Goal: Task Accomplishment & Management: Use online tool/utility

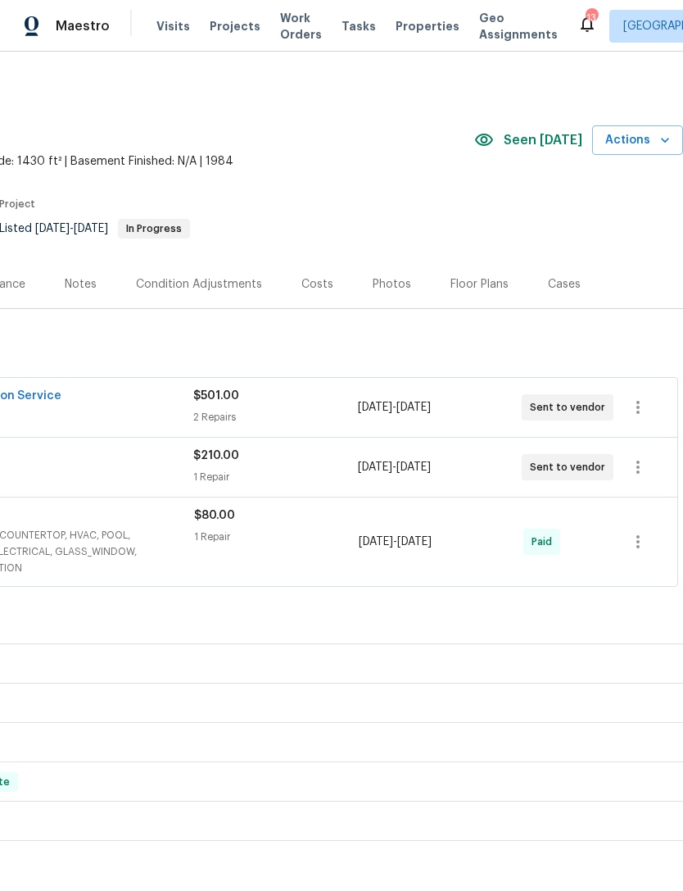
scroll to position [0, 243]
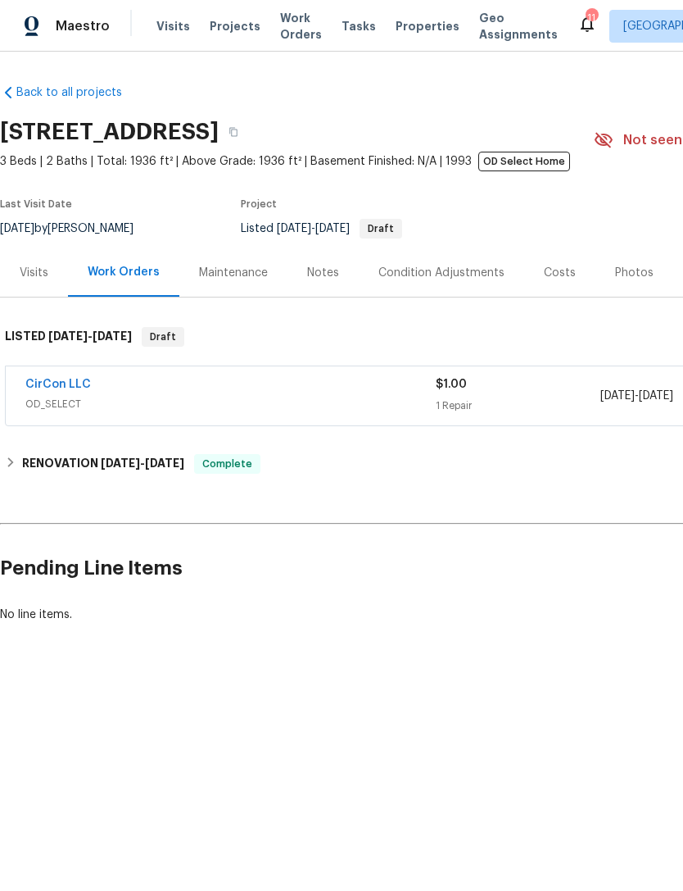
click at [331, 277] on div "Notes" at bounding box center [323, 273] width 32 height 16
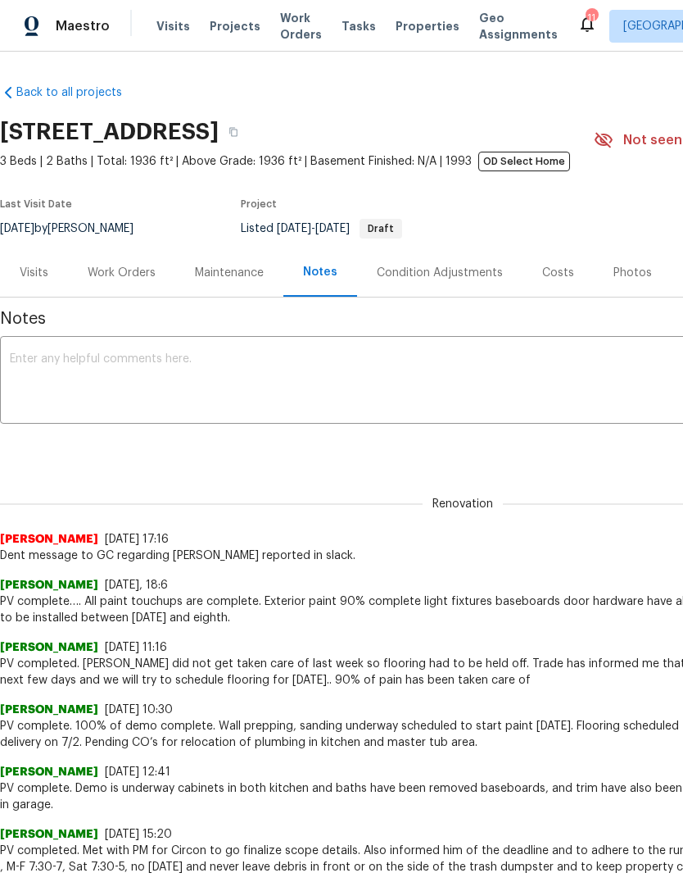
click at [117, 277] on div "Work Orders" at bounding box center [122, 273] width 68 height 16
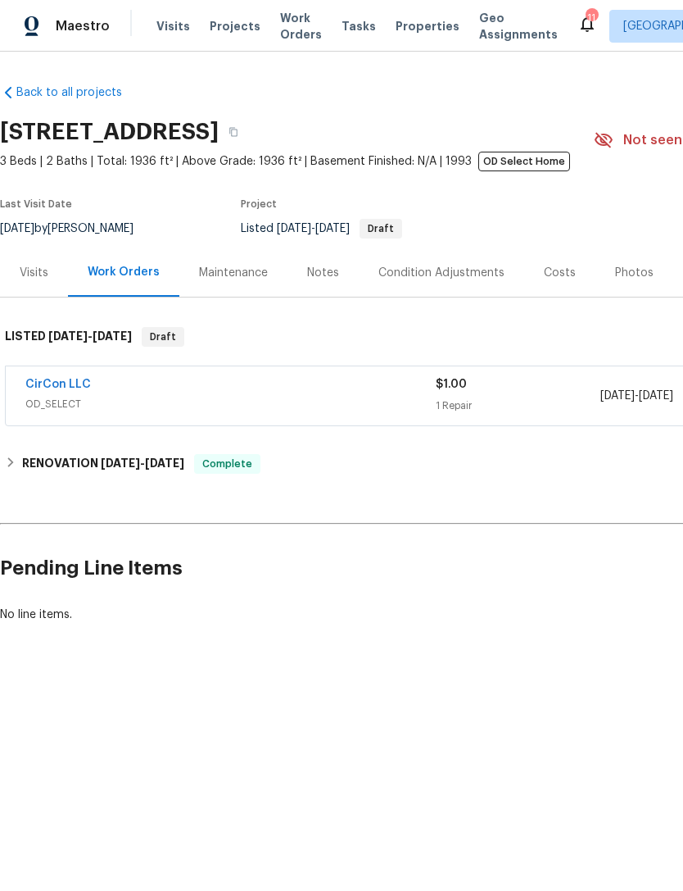
click at [329, 276] on div "Notes" at bounding box center [323, 273] width 32 height 16
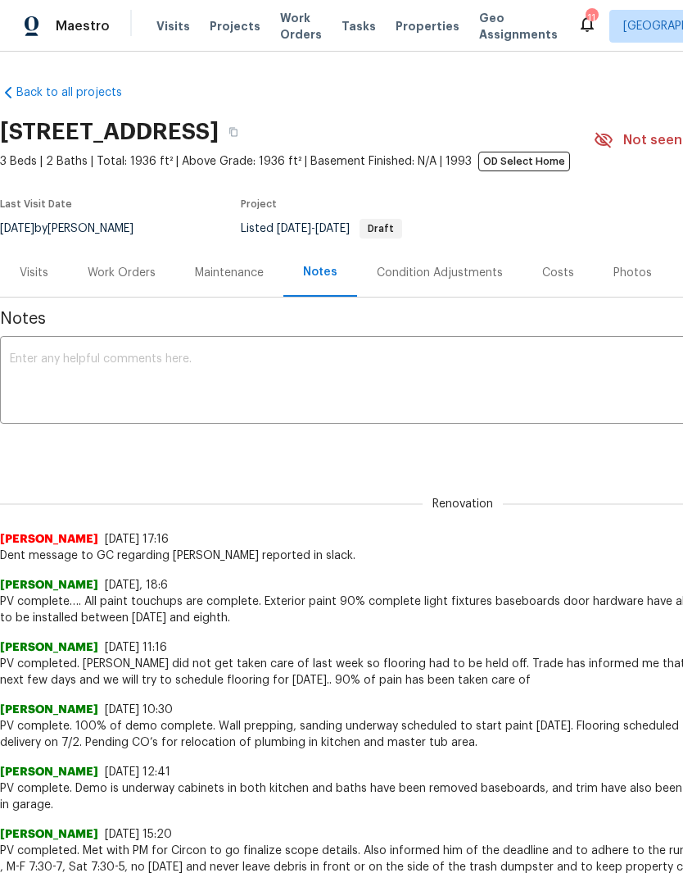
click at [397, 388] on textarea at bounding box center [463, 381] width 906 height 57
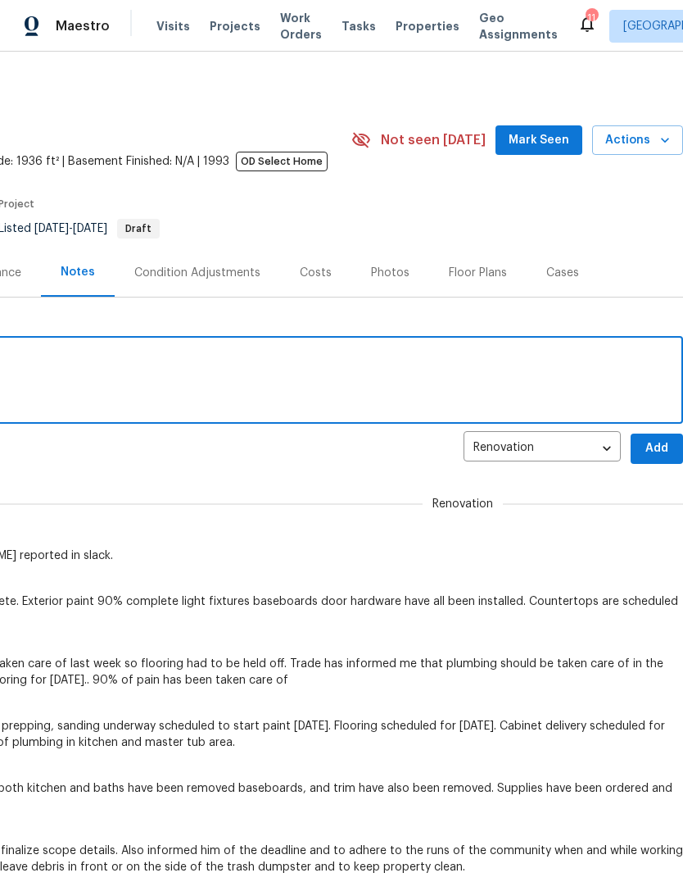
scroll to position [0, 243]
type textarea "WO completed. This is considered rework."
click at [658, 447] on span "Add" at bounding box center [657, 448] width 26 height 20
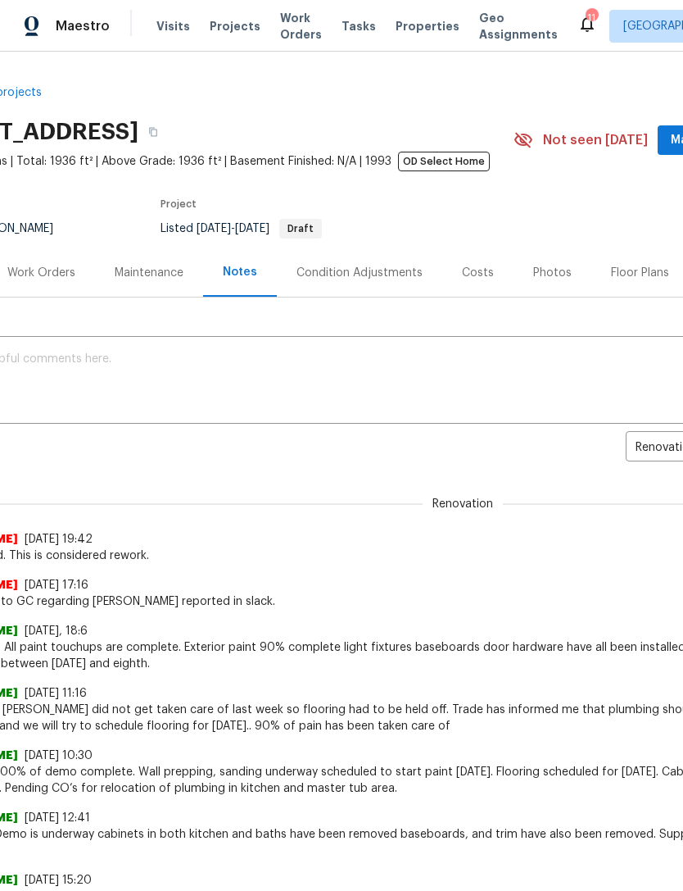
scroll to position [-1, 84]
